Goal: Use online tool/utility: Use online tool/utility

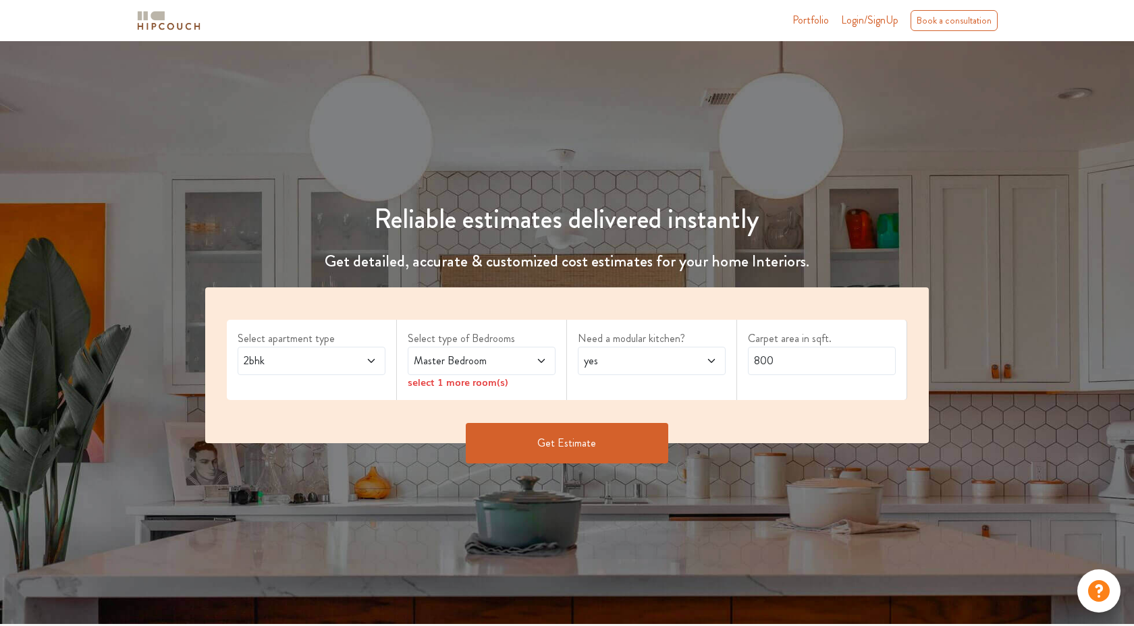
click at [373, 362] on icon at bounding box center [371, 361] width 11 height 11
click at [375, 358] on icon at bounding box center [371, 361] width 11 height 11
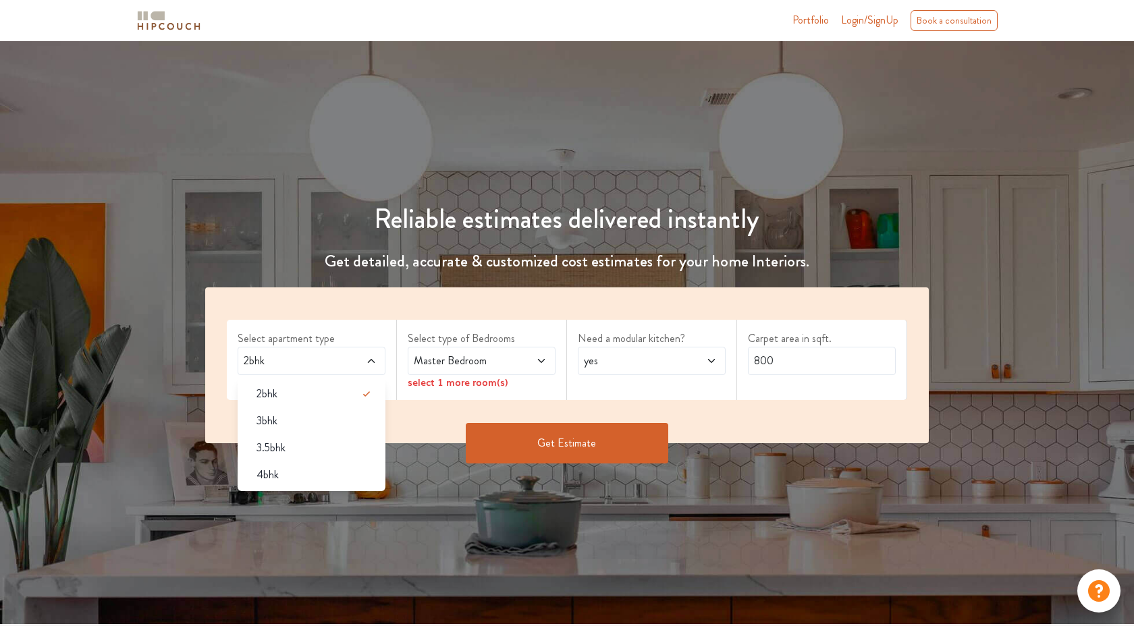
click at [537, 364] on icon at bounding box center [541, 361] width 11 height 11
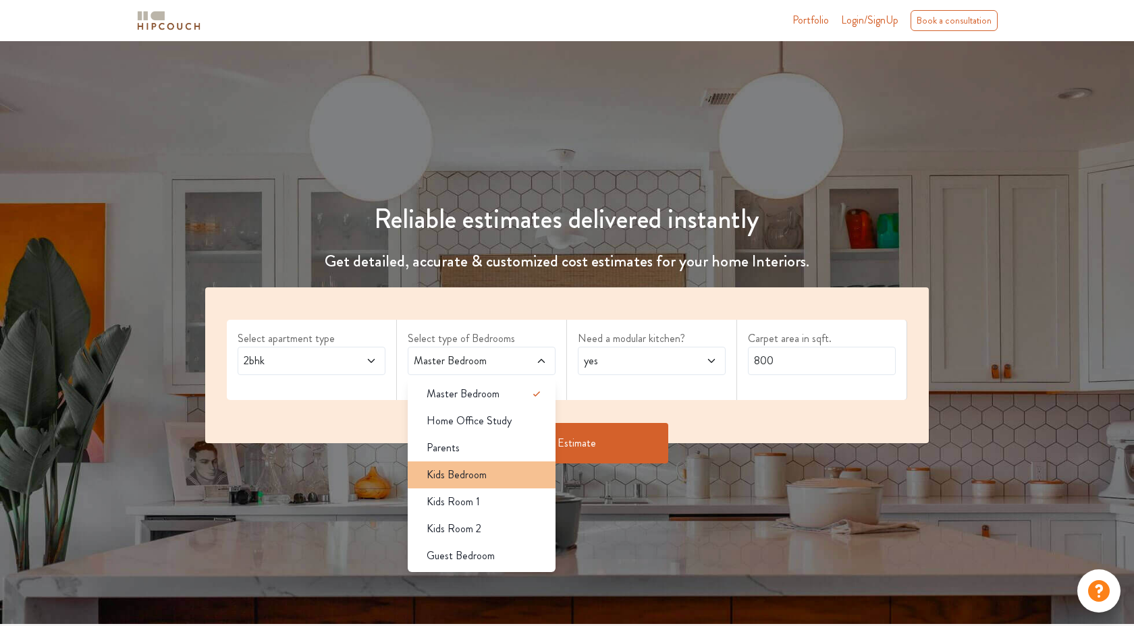
click at [480, 481] on span "Kids Bedroom" at bounding box center [457, 475] width 60 height 16
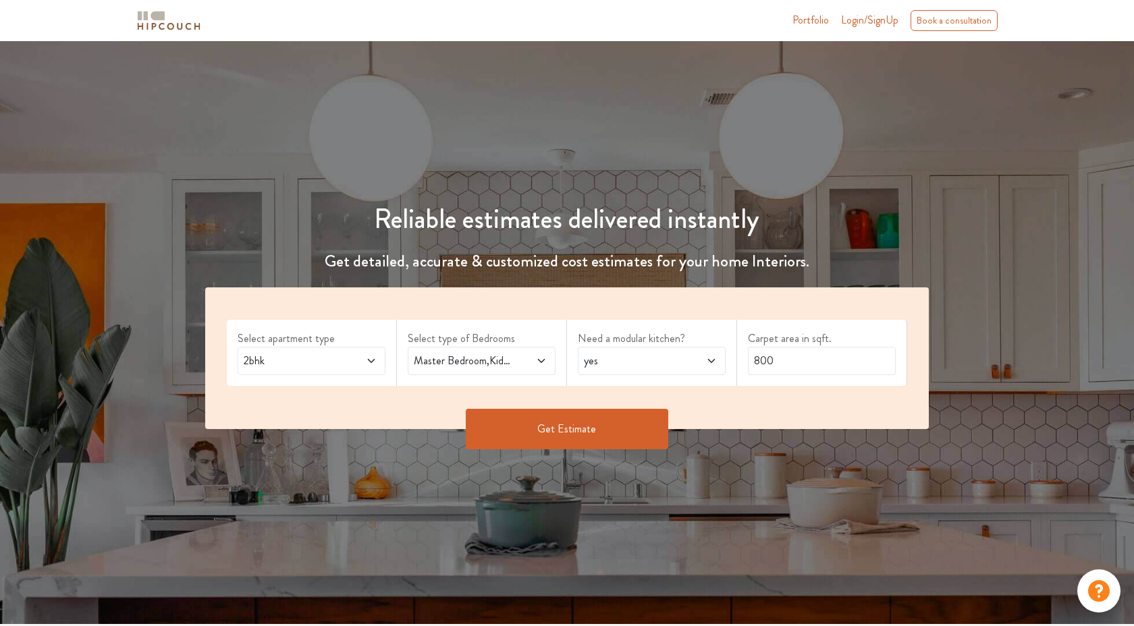
click at [703, 365] on span at bounding box center [700, 361] width 34 height 16
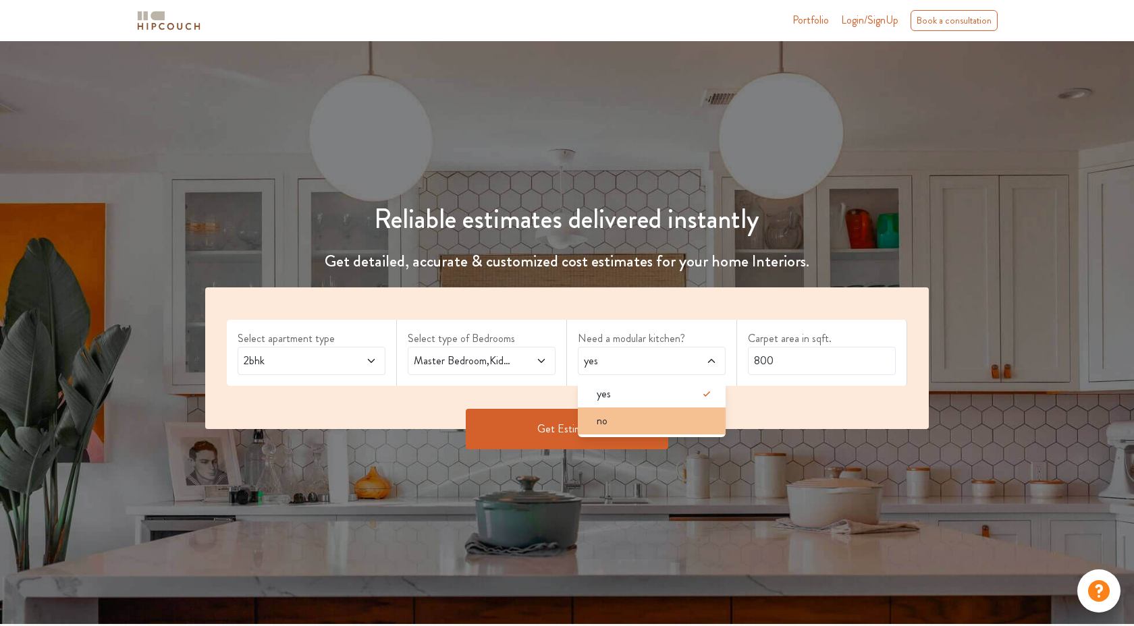
click at [688, 414] on div "no" at bounding box center [656, 421] width 140 height 16
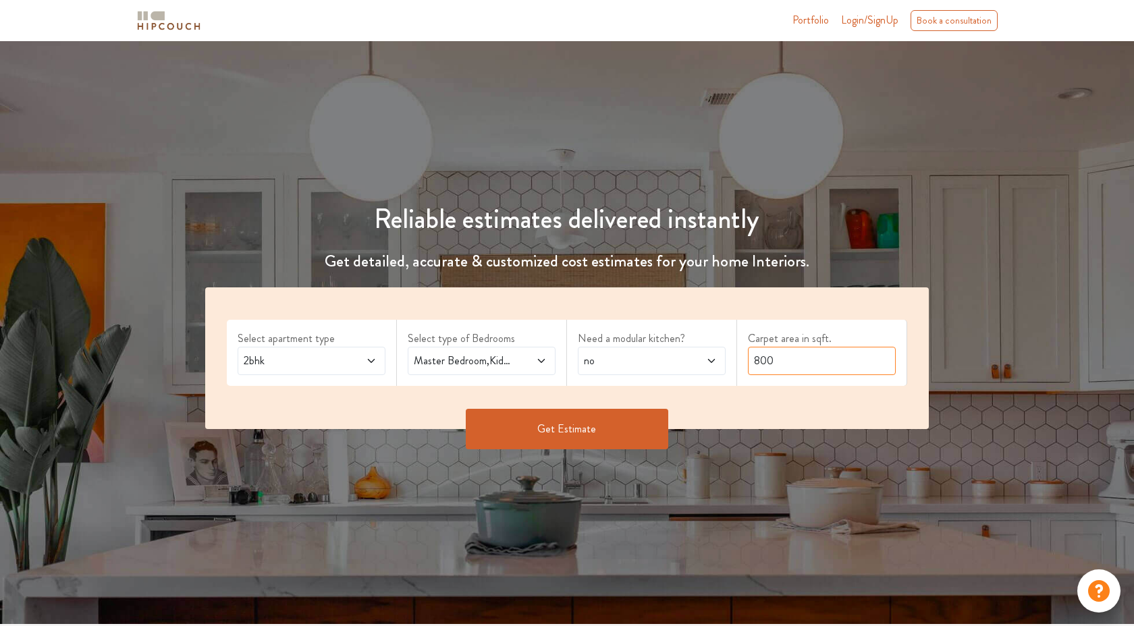
drag, startPoint x: 836, startPoint y: 365, endPoint x: 746, endPoint y: 358, distance: 90.7
click at [746, 358] on div "Carpet area in sqft. 800" at bounding box center [822, 353] width 170 height 66
type input "120"
click at [606, 419] on button "Get Estimate" at bounding box center [567, 429] width 202 height 40
